Goal: Find specific page/section: Find specific page/section

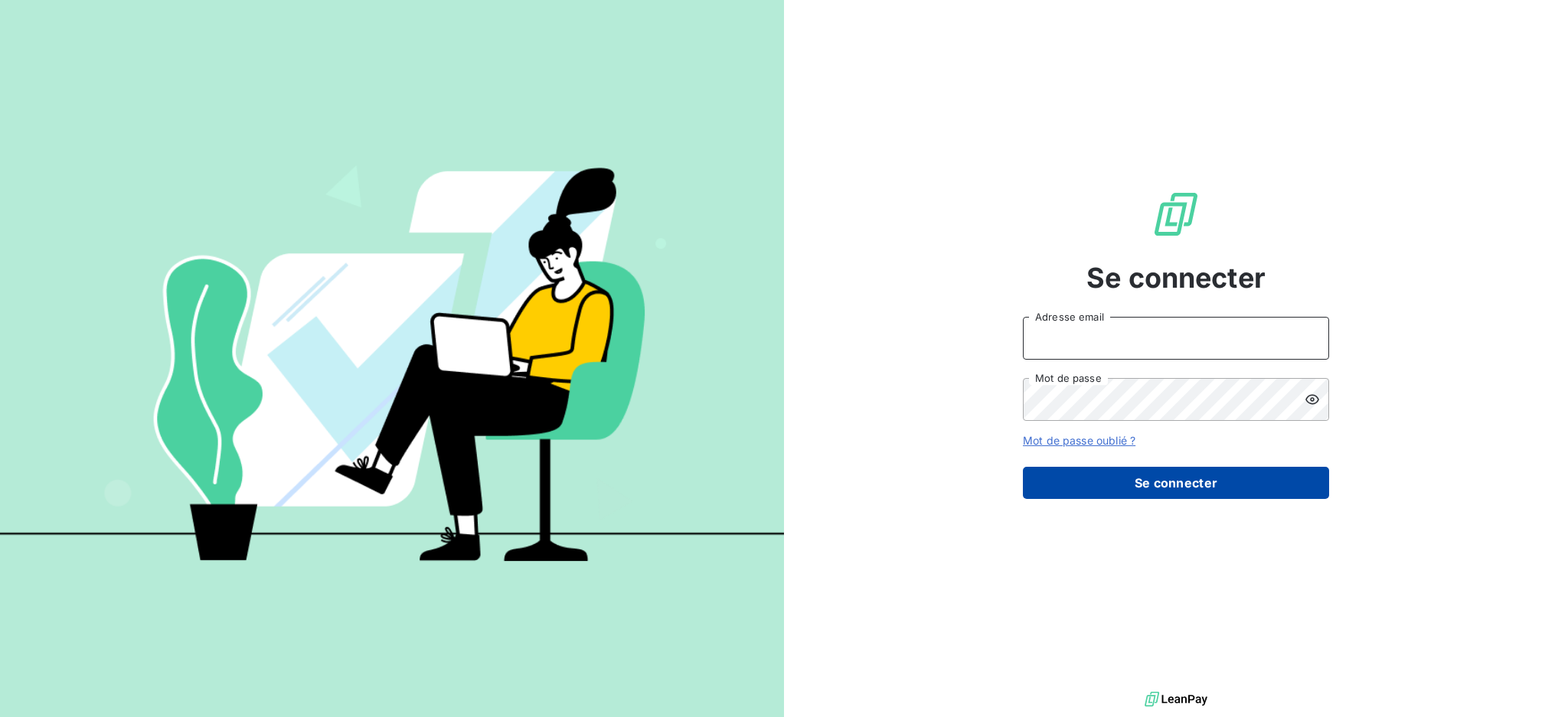
type input "[PERSON_NAME][EMAIL_ADDRESS][PERSON_NAME][DOMAIN_NAME]"
click at [1206, 482] on button "Se connecter" at bounding box center [1176, 482] width 306 height 32
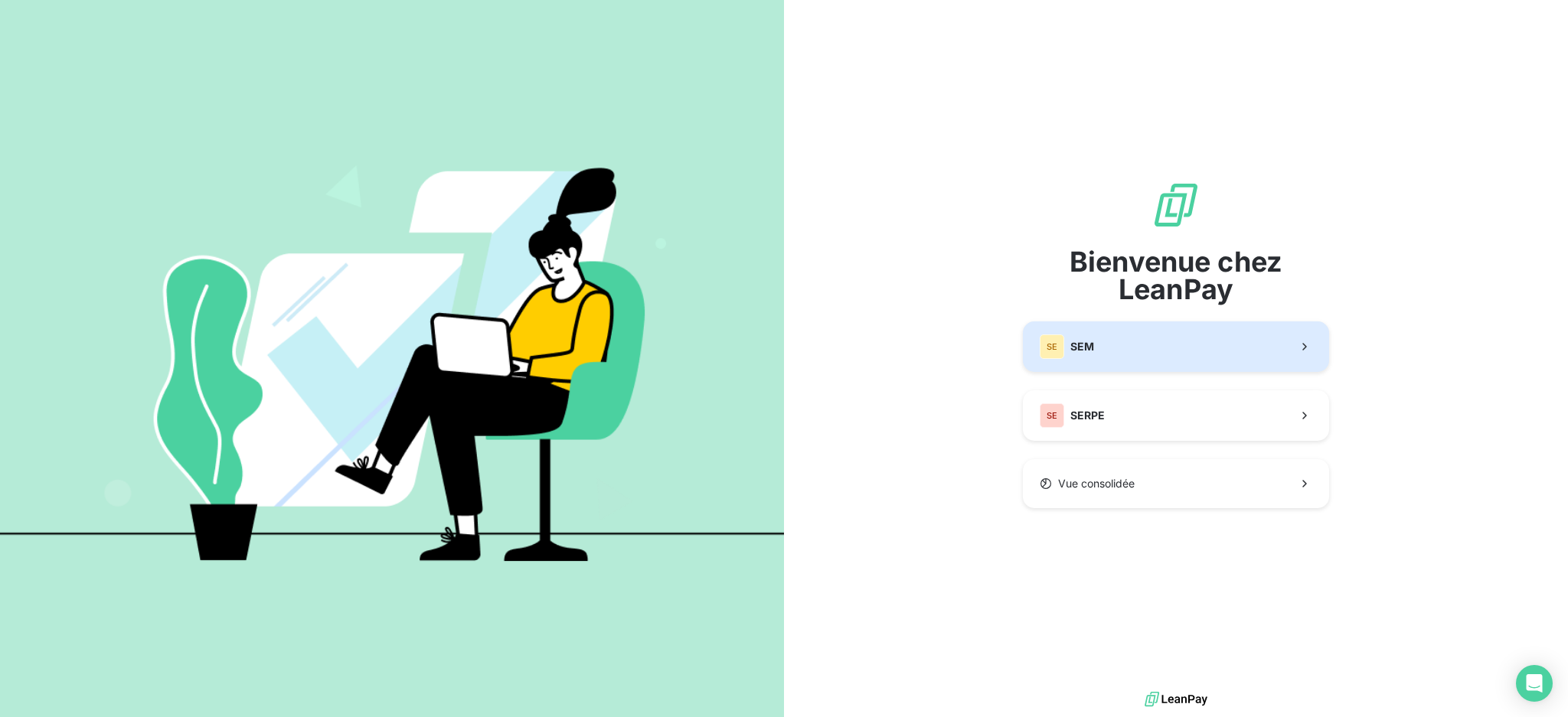
click at [1082, 342] on span "SEM" at bounding box center [1082, 346] width 24 height 15
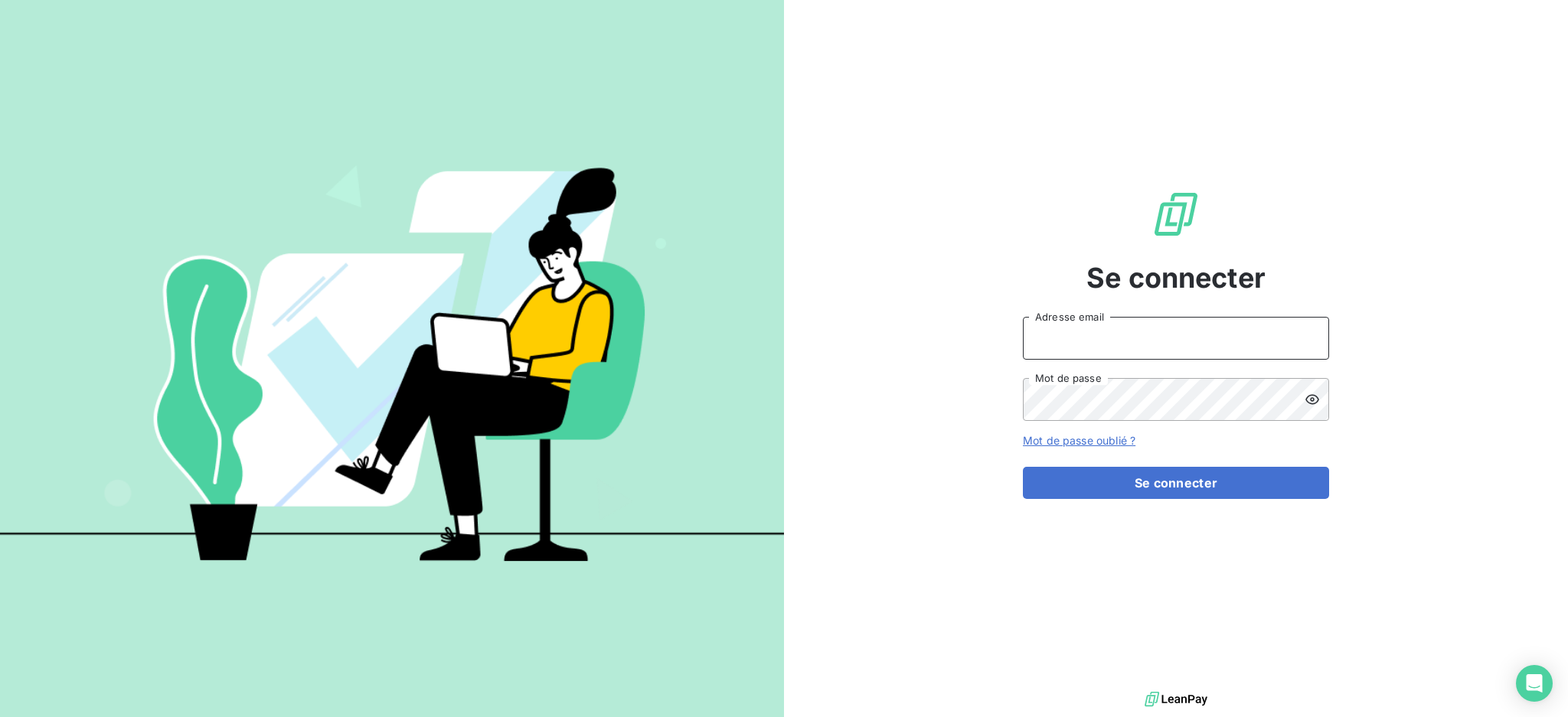
type input "[PERSON_NAME][EMAIL_ADDRESS][PERSON_NAME][DOMAIN_NAME]"
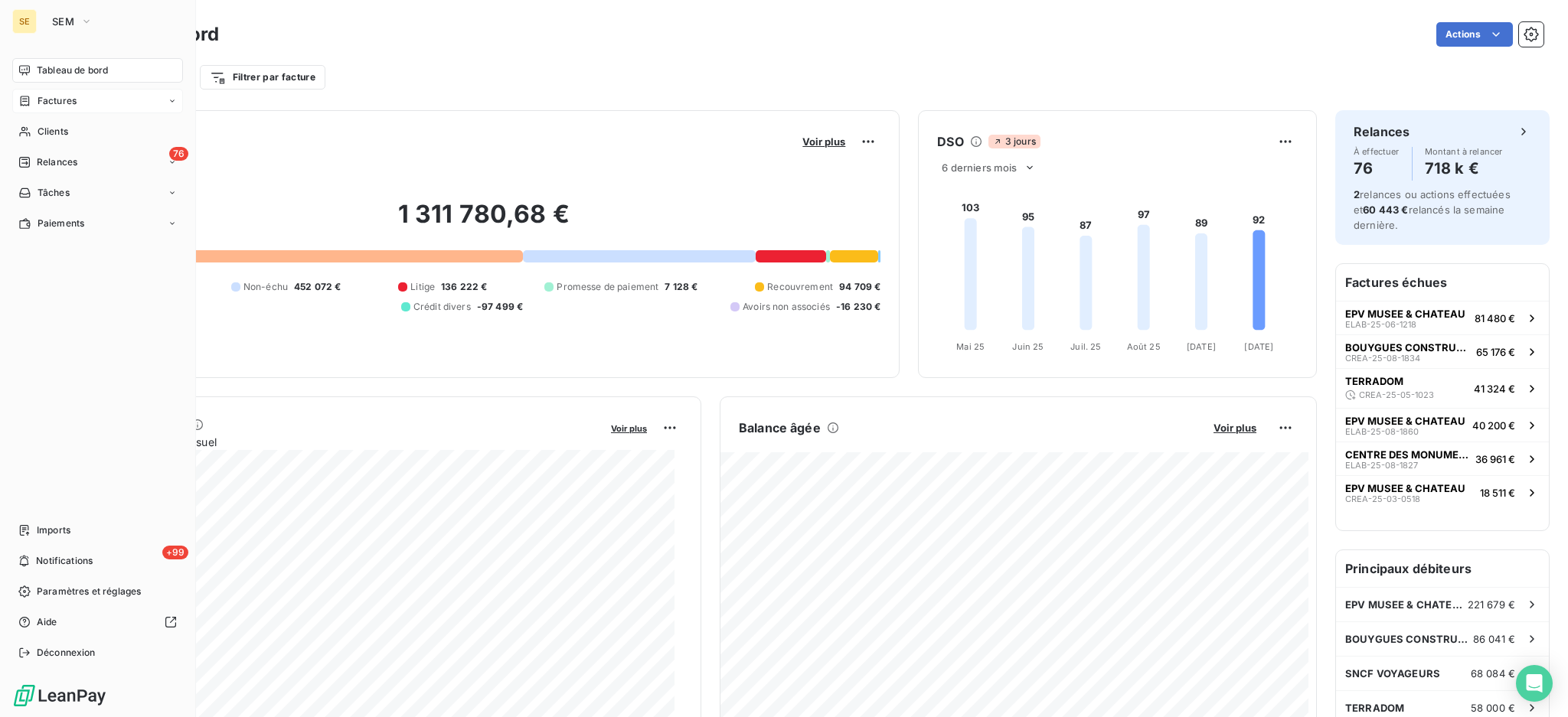
click at [68, 97] on span "Factures" at bounding box center [57, 100] width 39 height 13
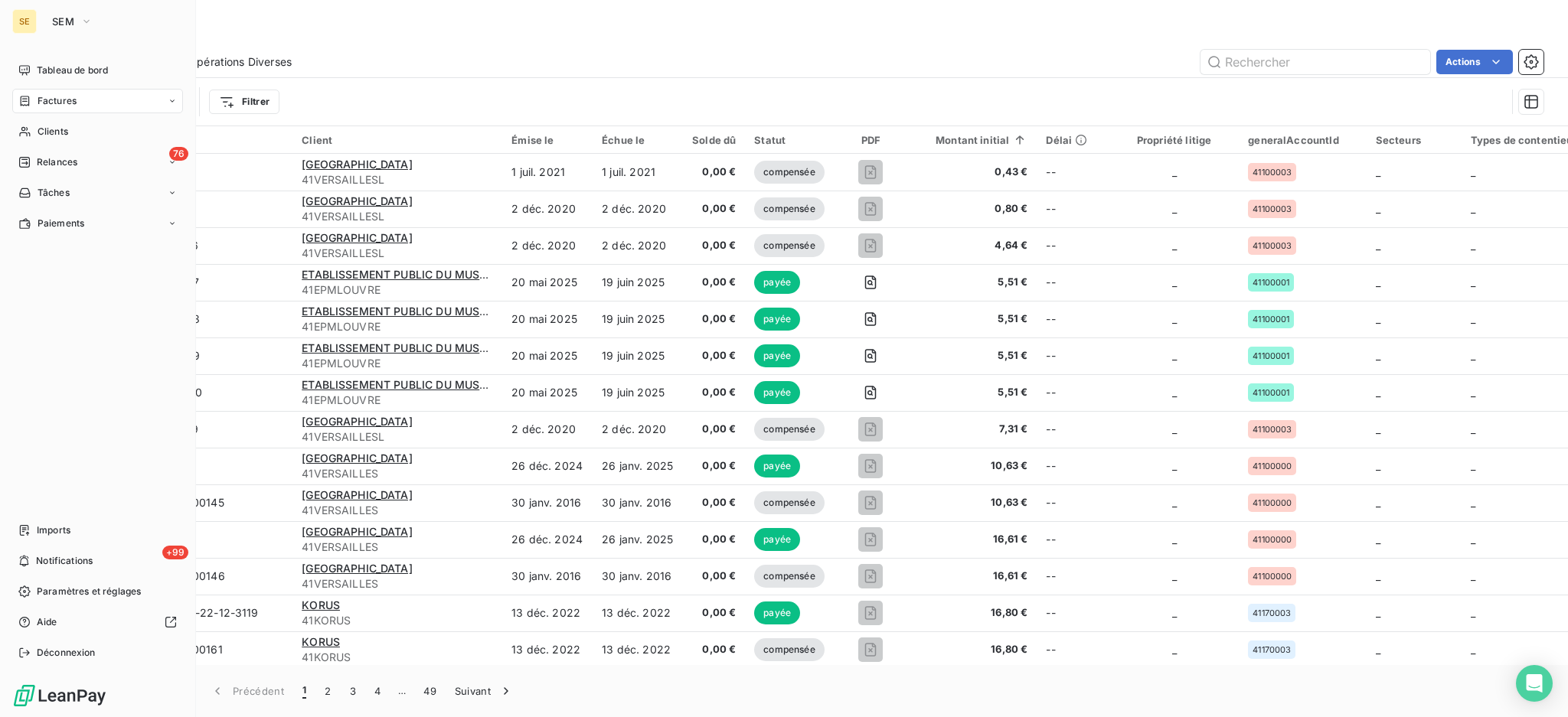
click at [43, 99] on span "Factures" at bounding box center [57, 100] width 39 height 13
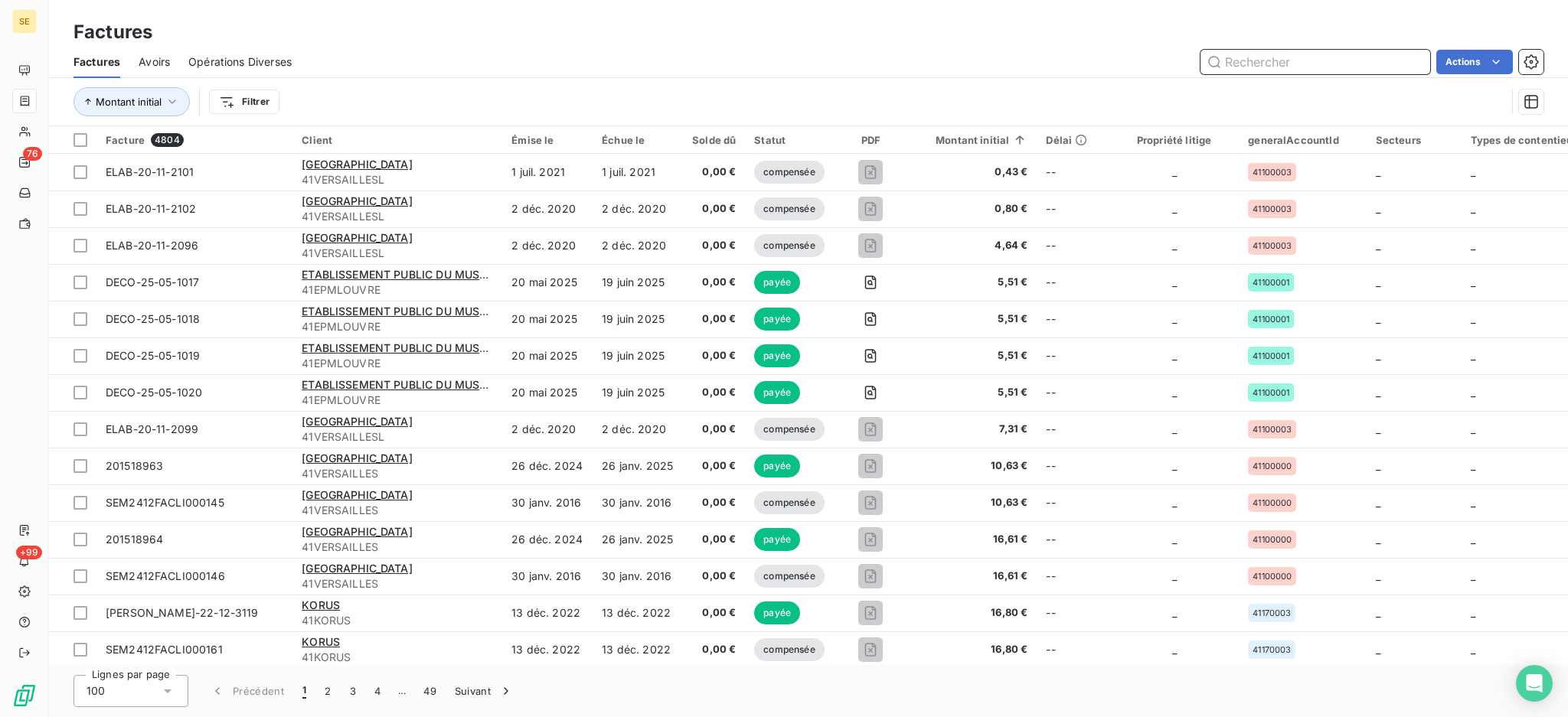
click at [1290, 62] on input "text" at bounding box center [1315, 62] width 230 height 24
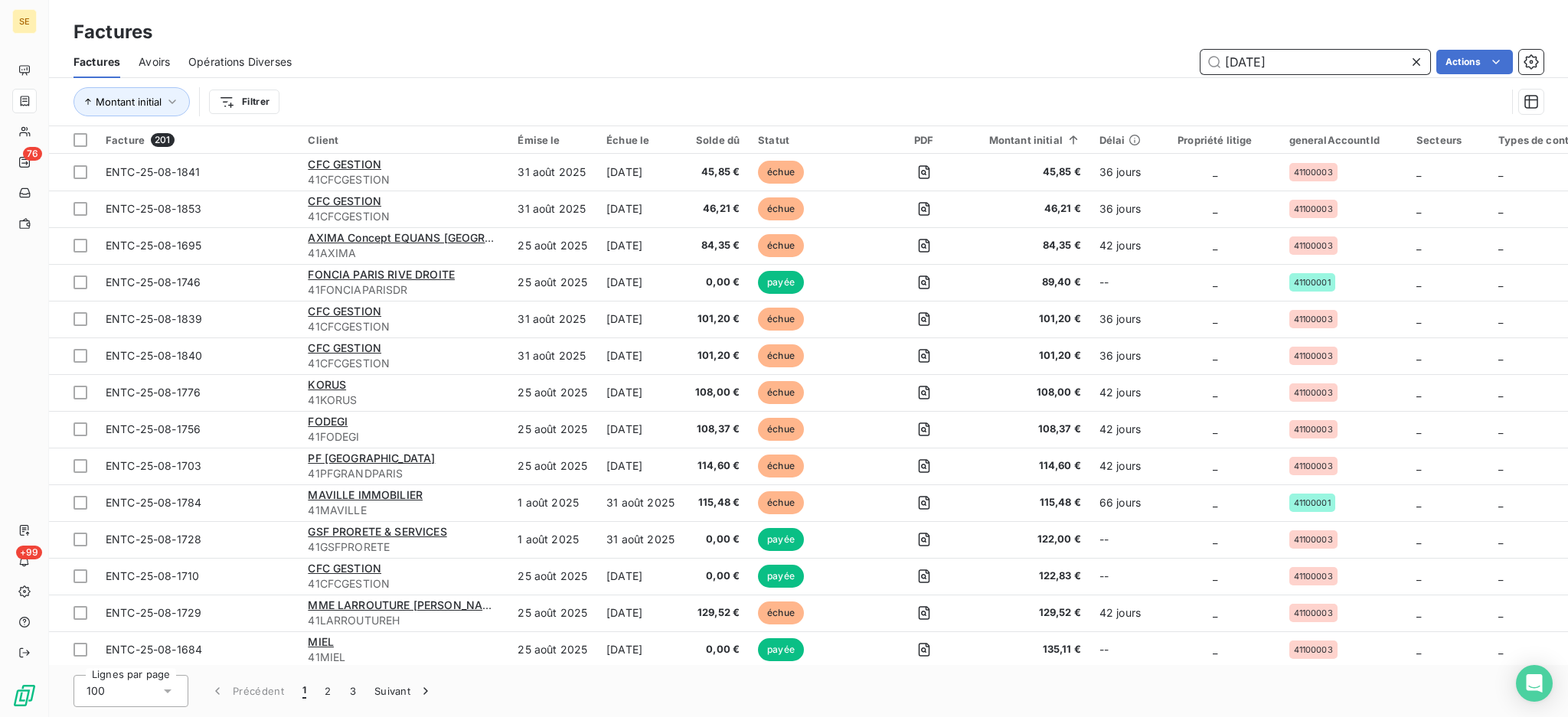
type input "[DATE]"
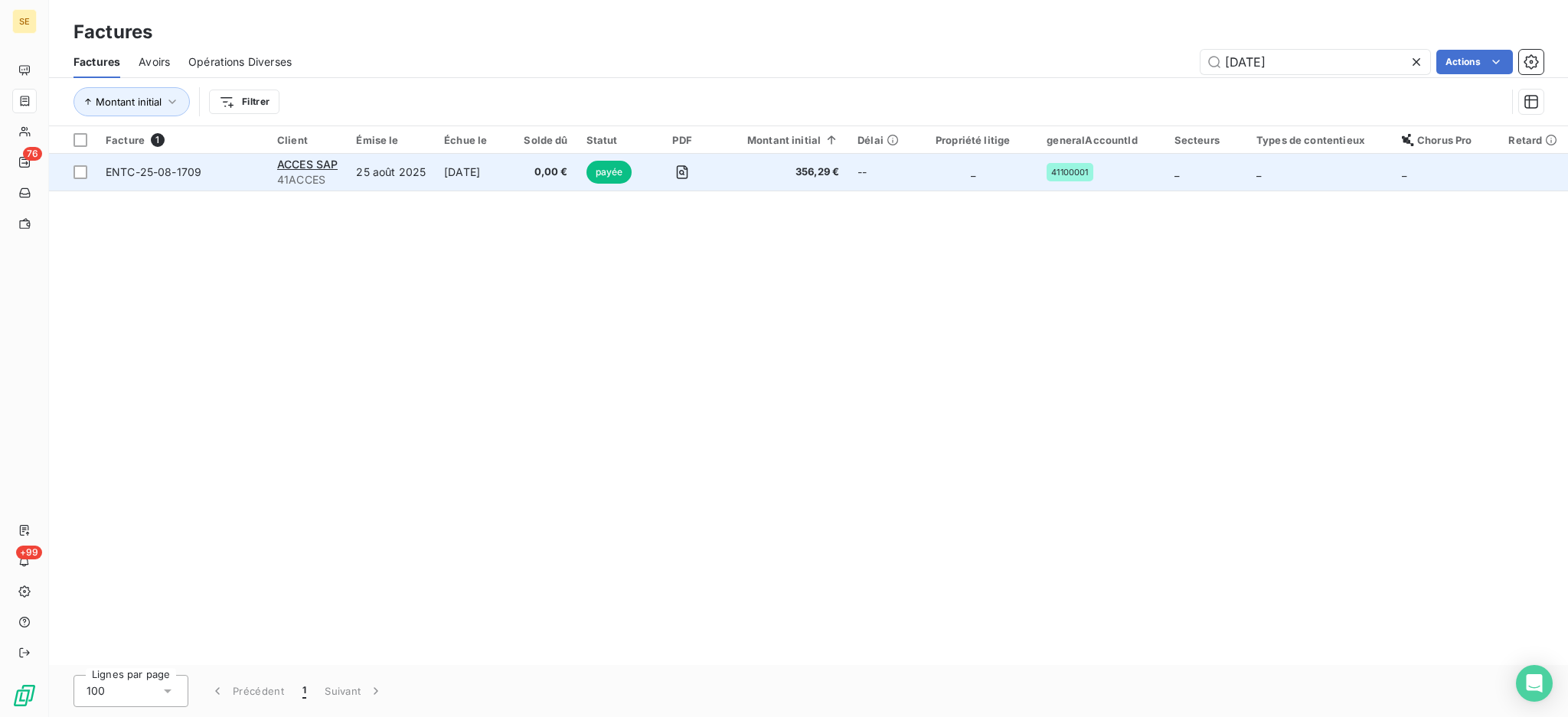
click at [376, 170] on td "25 août 2025" at bounding box center [390, 172] width 88 height 37
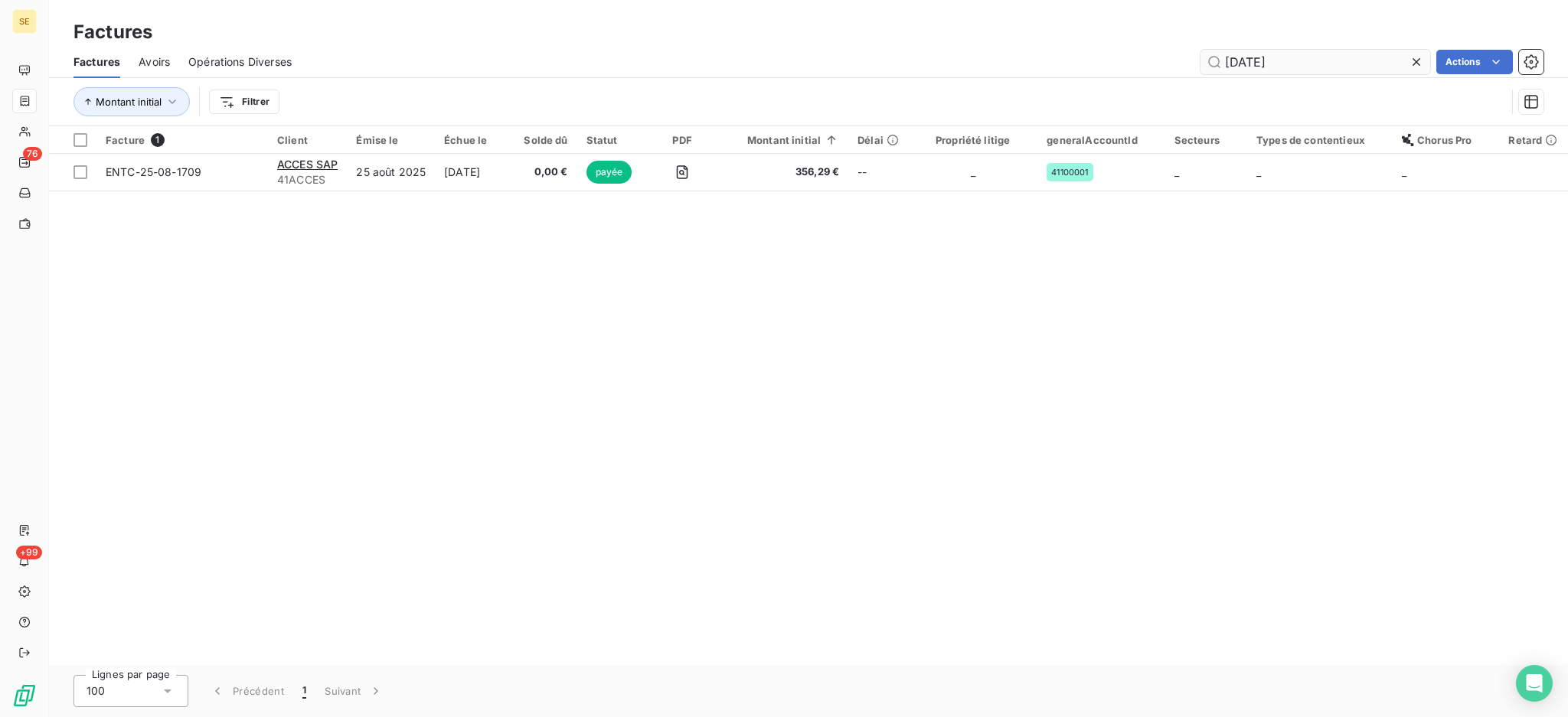
drag, startPoint x: 1338, startPoint y: 66, endPoint x: 1250, endPoint y: 64, distance: 88.0
click at [1250, 64] on input "[DATE]" at bounding box center [1315, 62] width 230 height 24
type input "[DATE]"
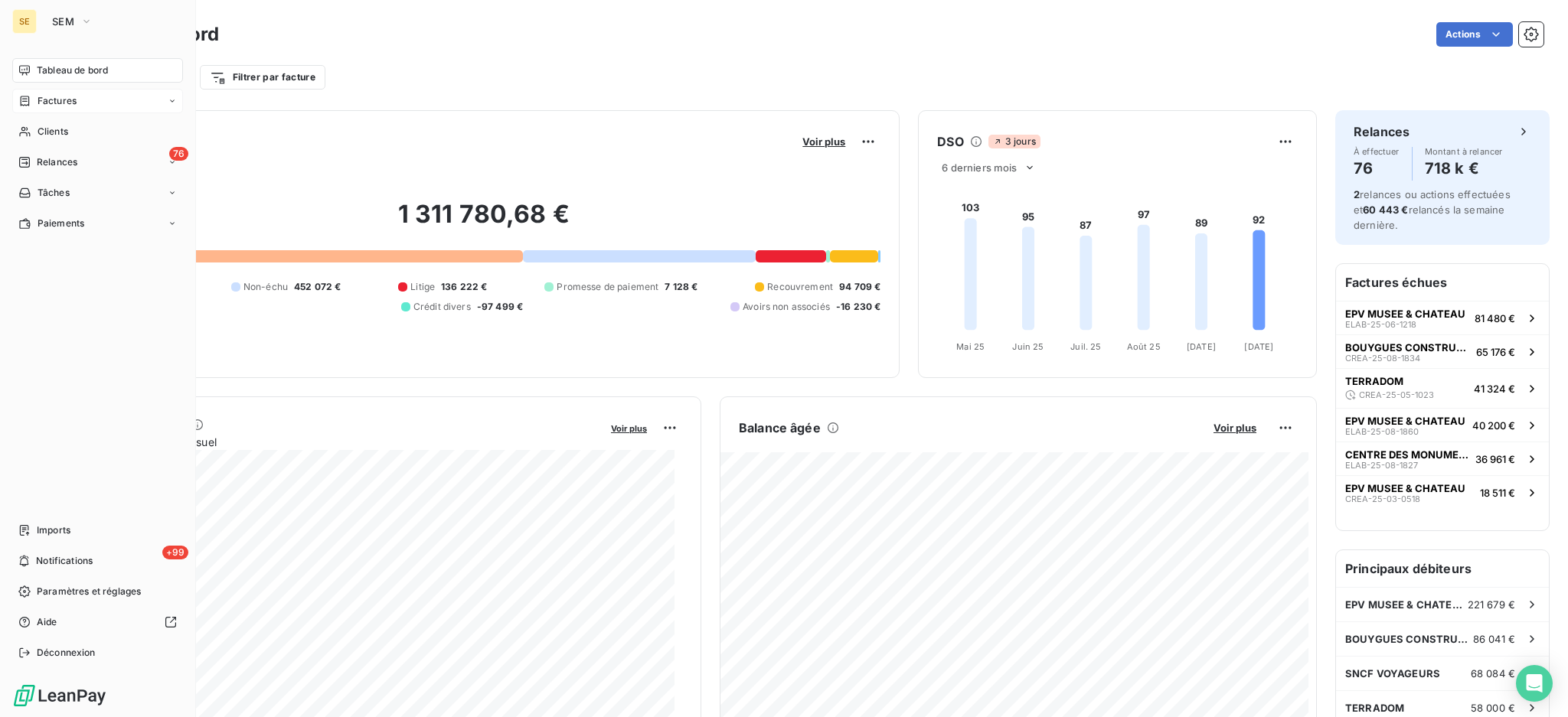
click at [66, 98] on span "Factures" at bounding box center [57, 100] width 39 height 13
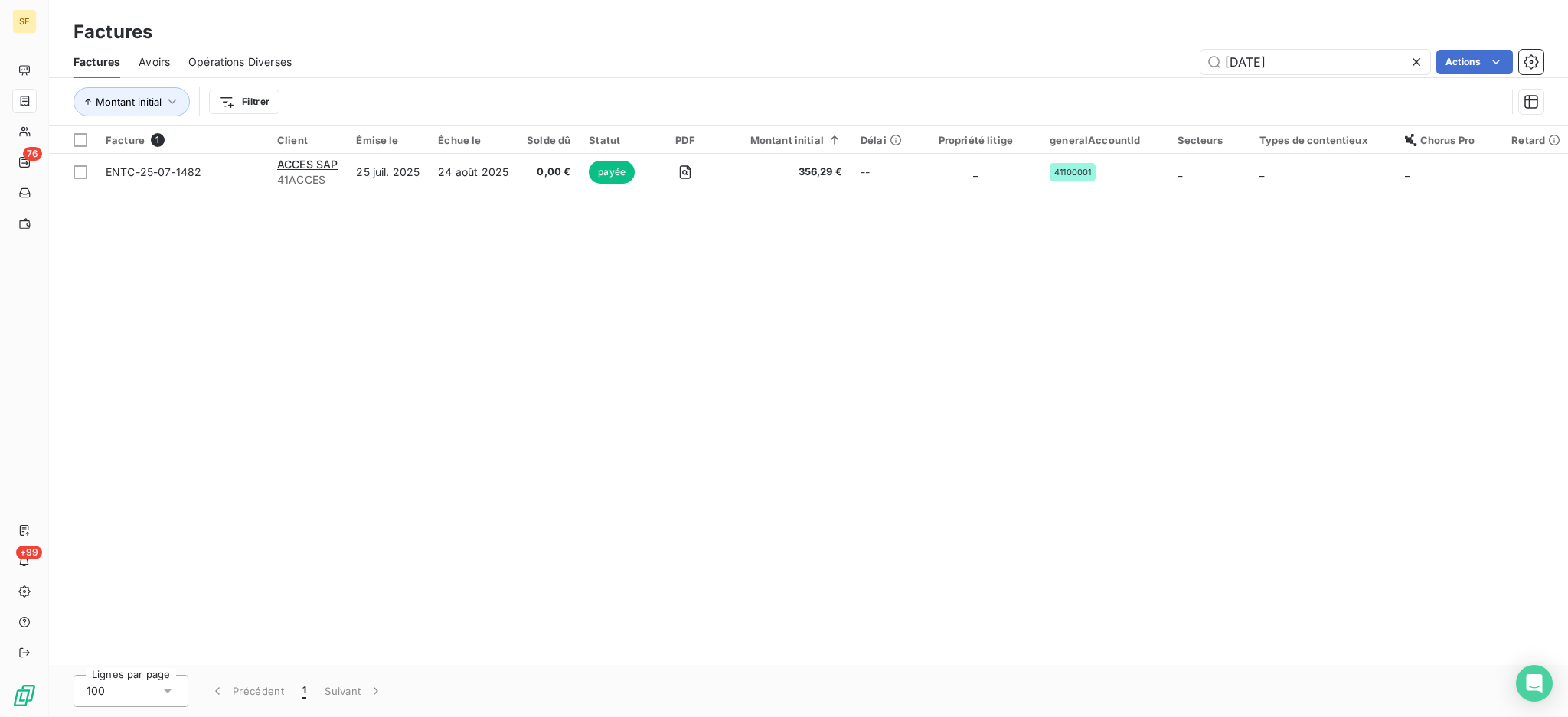
drag, startPoint x: 1320, startPoint y: 69, endPoint x: 783, endPoint y: 54, distance: 537.2
click at [976, 73] on div "[DATE] Actions" at bounding box center [927, 62] width 1234 height 24
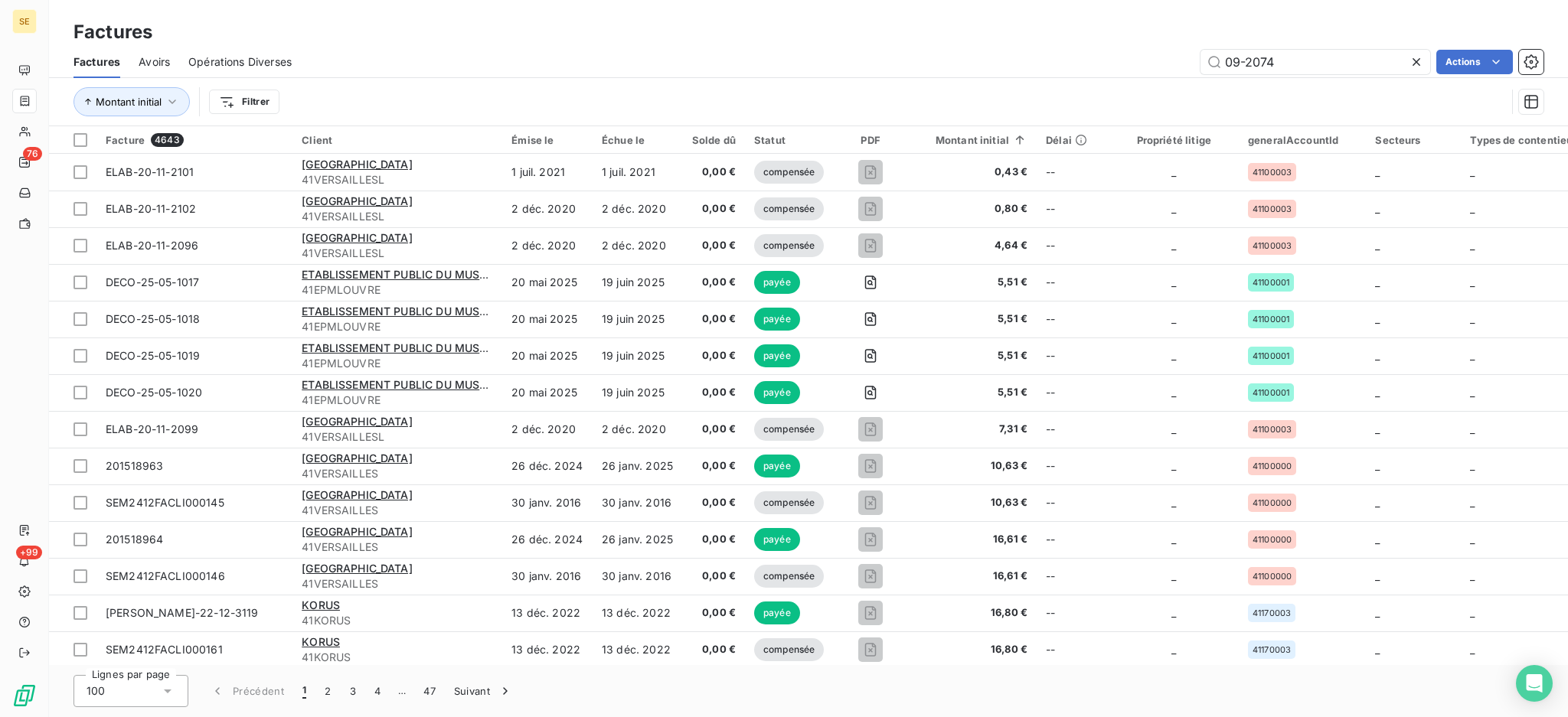
type input "09-2074"
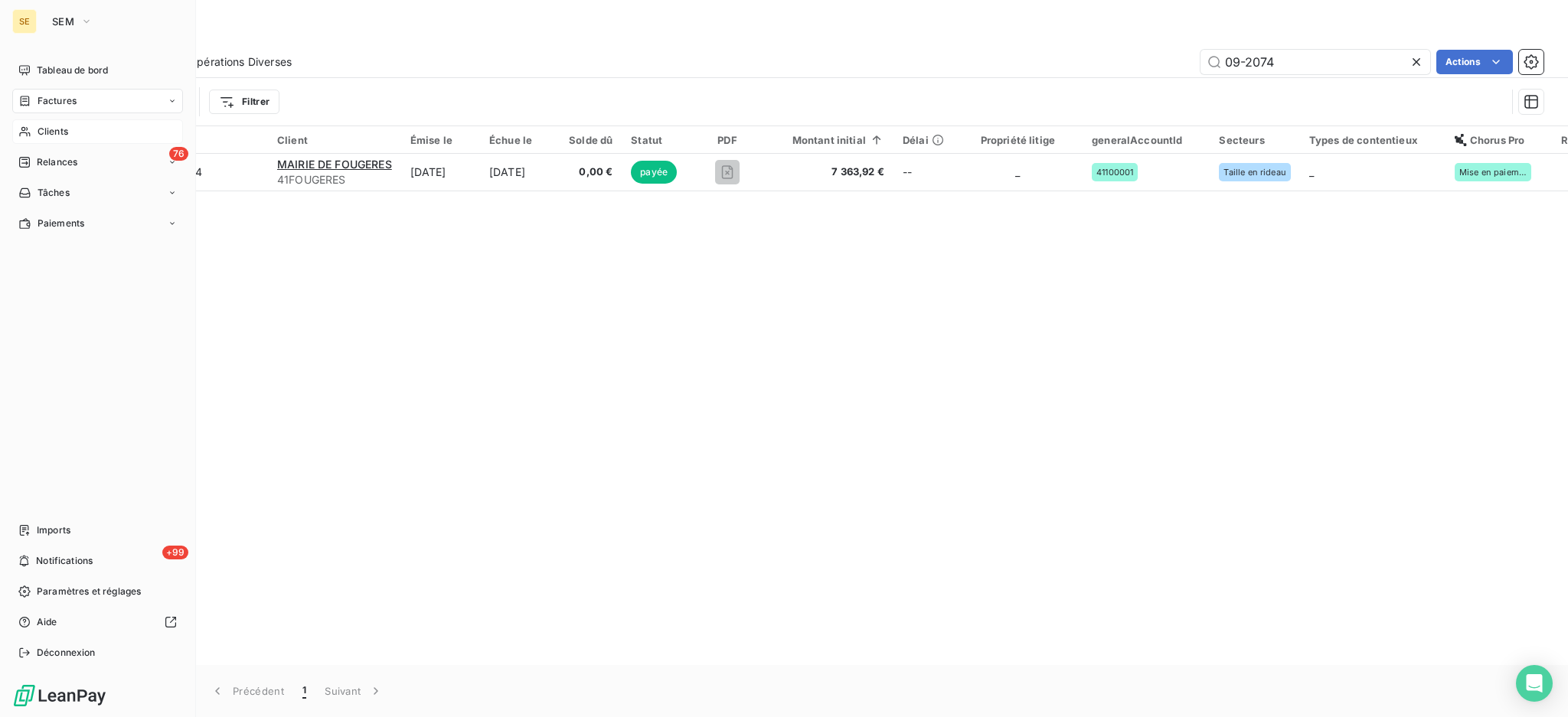
click at [49, 132] on span "Clients" at bounding box center [53, 131] width 31 height 13
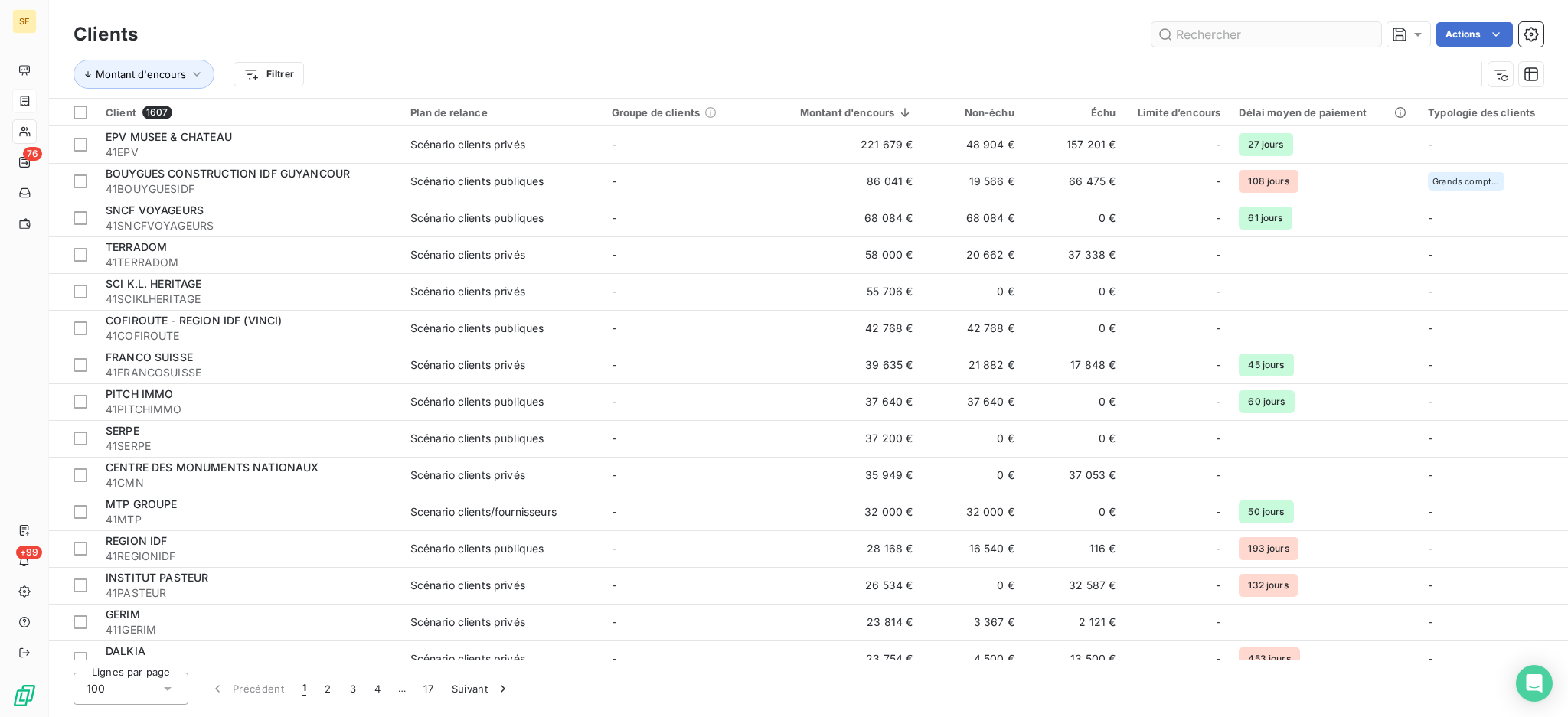
click at [1295, 35] on input "text" at bounding box center [1266, 34] width 230 height 24
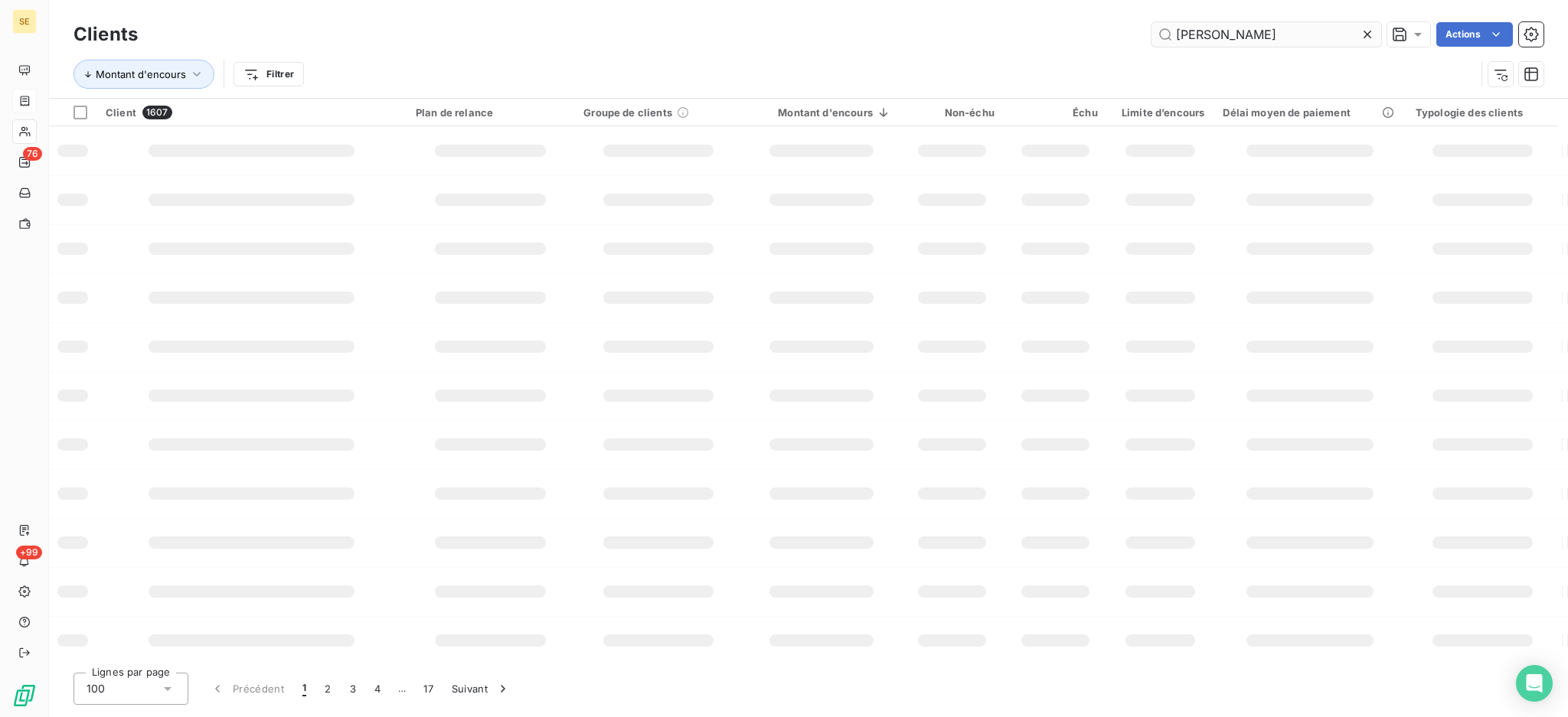
type input "[PERSON_NAME]"
